Goal: Task Accomplishment & Management: Complete application form

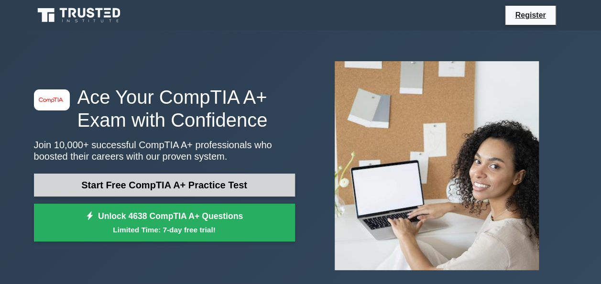
click at [134, 182] on link "Start Free CompTIA A+ Practice Test" at bounding box center [164, 185] width 261 height 23
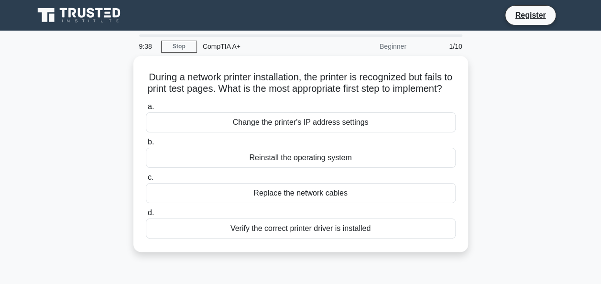
click at [500, 200] on div "During a network printer installation, the printer is recognized but fails to p…" at bounding box center [300, 160] width 545 height 208
click at [512, 151] on div "During a network printer installation, the printer is recognized but fails to p…" at bounding box center [300, 160] width 545 height 208
click at [539, 17] on link "Register" at bounding box center [530, 15] width 42 height 12
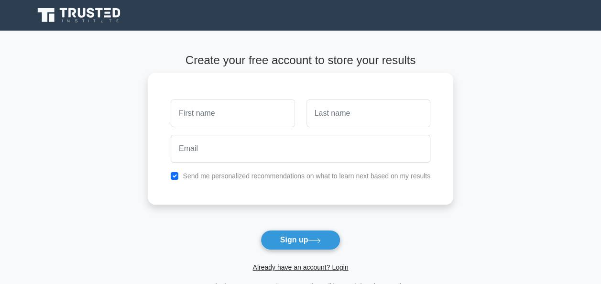
click at [250, 111] on input "text" at bounding box center [233, 113] width 124 height 28
type input "tessot judy"
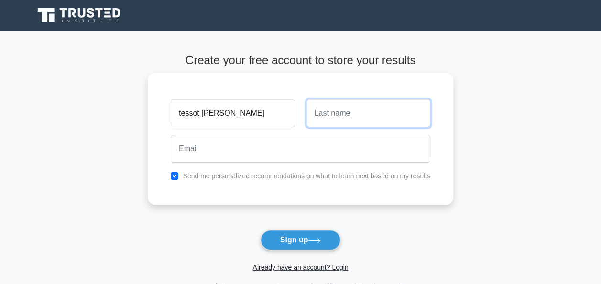
click at [322, 110] on input "text" at bounding box center [369, 113] width 124 height 28
type input "judy"
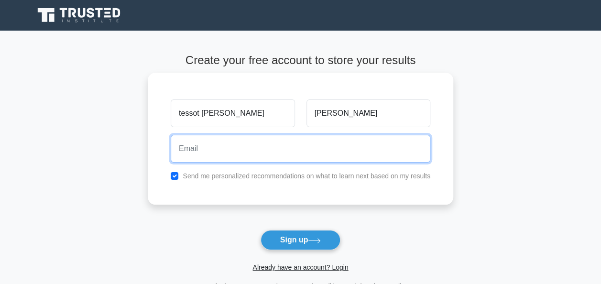
click at [288, 156] on input "email" at bounding box center [301, 149] width 260 height 28
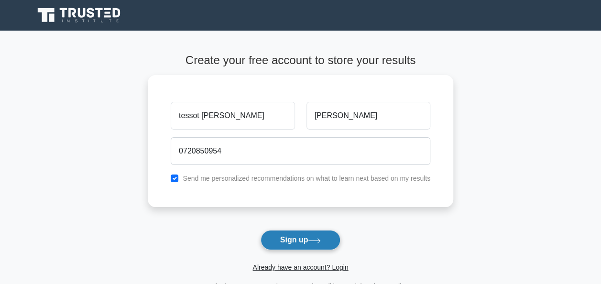
click at [284, 239] on button "Sign up" at bounding box center [301, 240] width 80 height 20
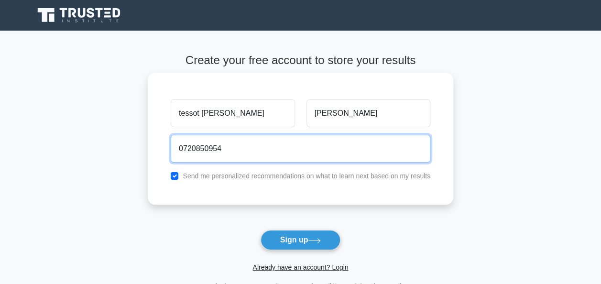
click at [243, 150] on input "0720850954" at bounding box center [301, 149] width 260 height 28
type input "0"
type input "tessotju90"
click at [230, 145] on input "tessotju90" at bounding box center [301, 149] width 260 height 28
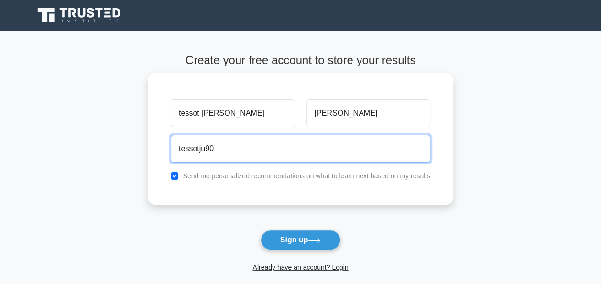
click at [246, 145] on input "tessotju90" at bounding box center [301, 149] width 260 height 28
drag, startPoint x: 226, startPoint y: 143, endPoint x: 230, endPoint y: 148, distance: 6.6
click at [230, 148] on input "tessotju90222" at bounding box center [301, 149] width 260 height 28
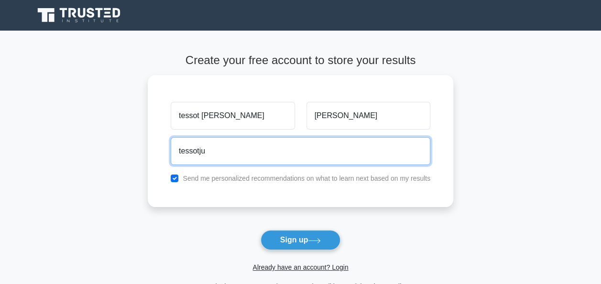
type input "tessotju"
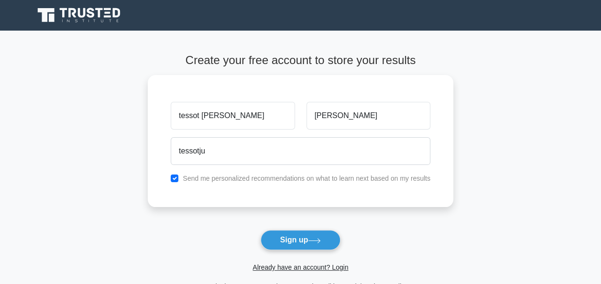
click at [488, 95] on main "Create your free account to store your results tessot judy judy tessotju Send m…" at bounding box center [300, 173] width 601 height 285
